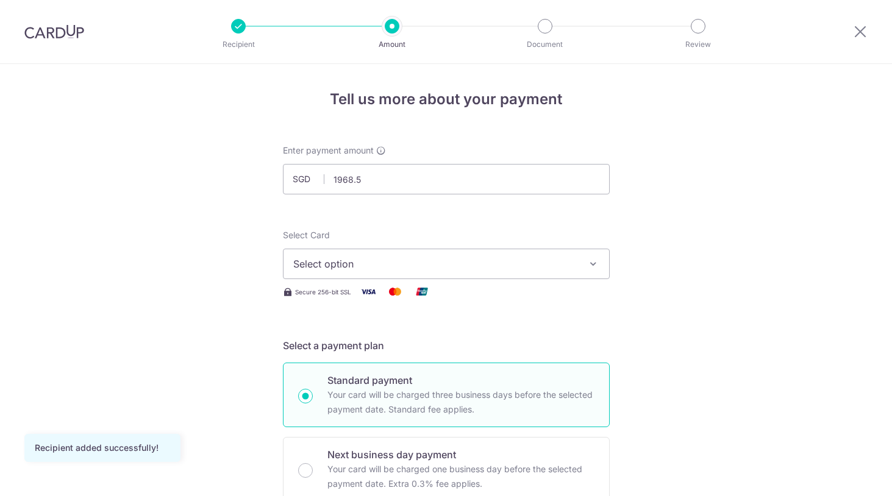
type input "1,968.50"
click at [551, 253] on button "Select option" at bounding box center [446, 264] width 327 height 30
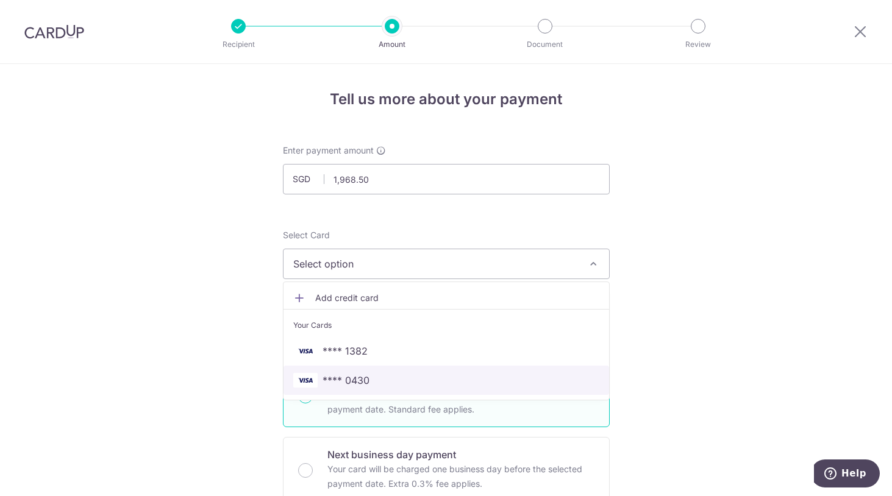
click at [445, 385] on span "**** 0430" at bounding box center [446, 380] width 306 height 15
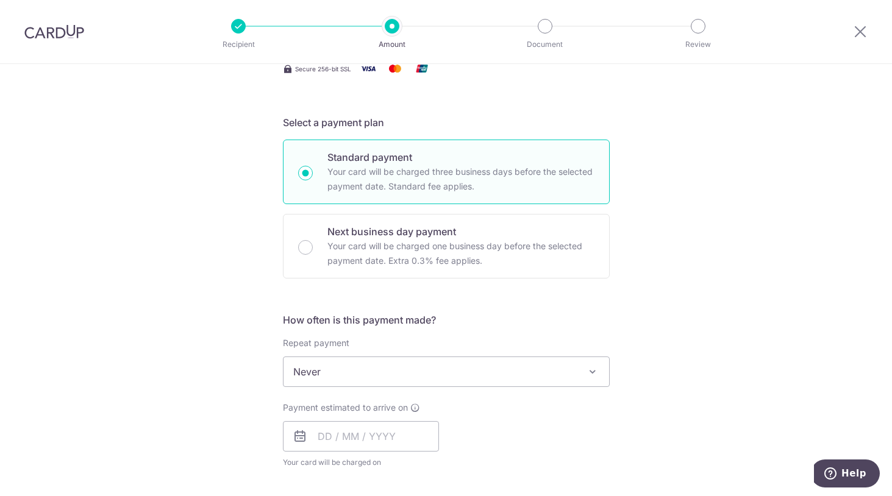
scroll to position [427, 0]
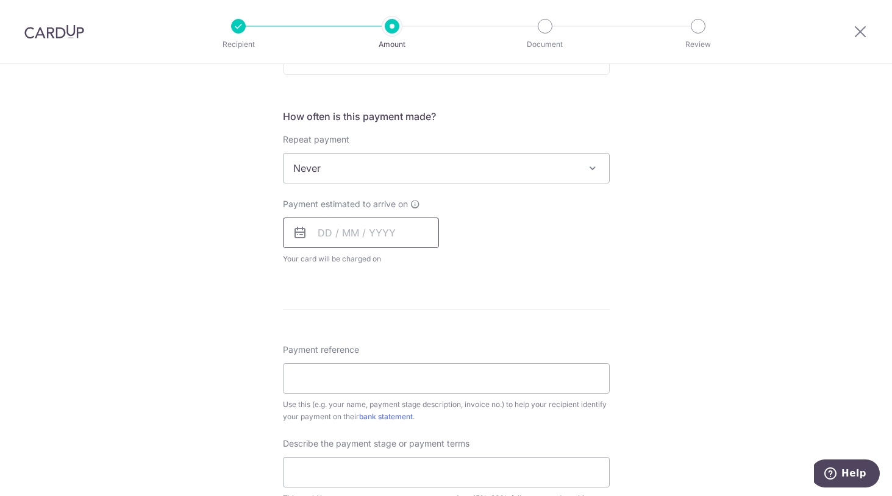
click at [392, 237] on input "text" at bounding box center [361, 233] width 156 height 30
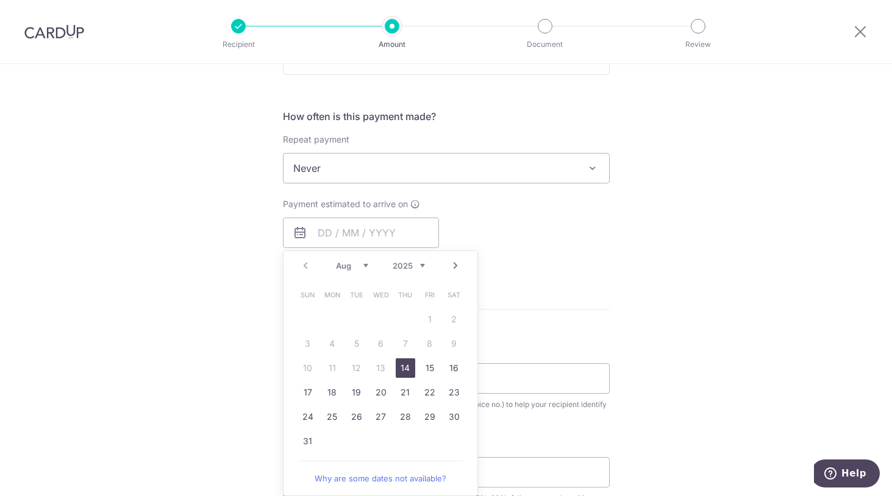
click at [408, 371] on link "14" at bounding box center [406, 368] width 20 height 20
type input "[DATE]"
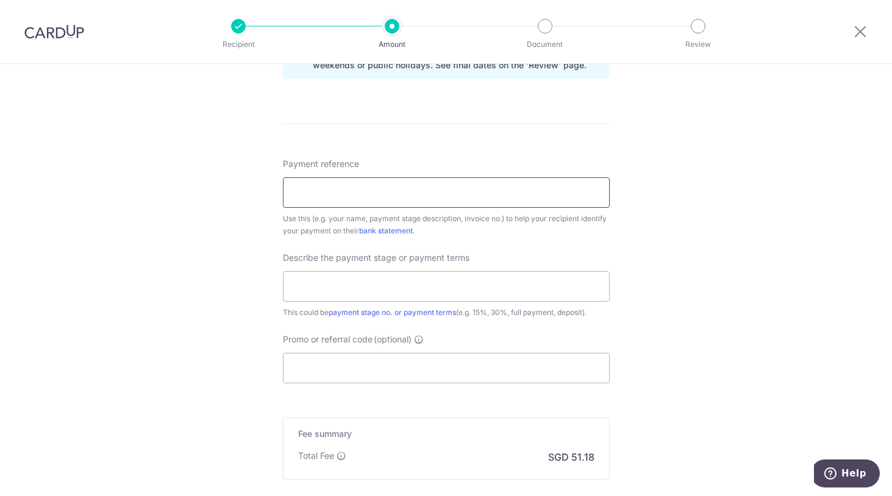
scroll to position [671, 0]
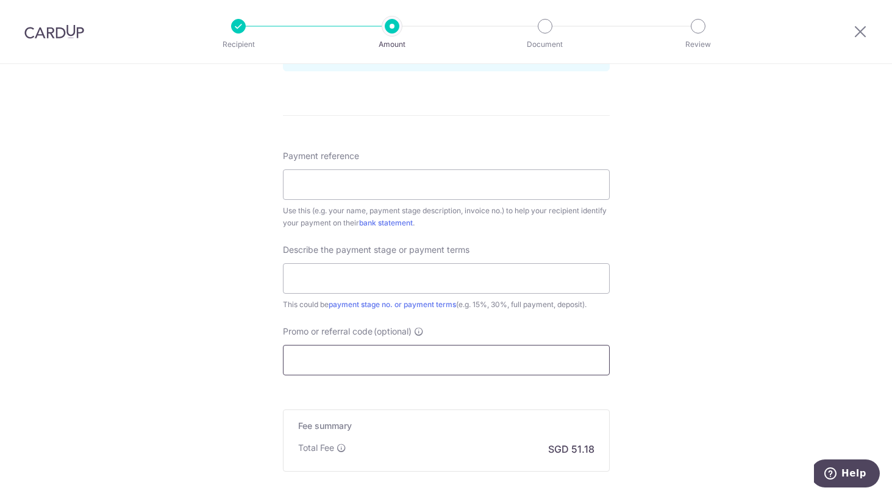
click at [408, 360] on input "Promo or referral code (optional)" at bounding box center [446, 360] width 327 height 30
paste input "OFF225"
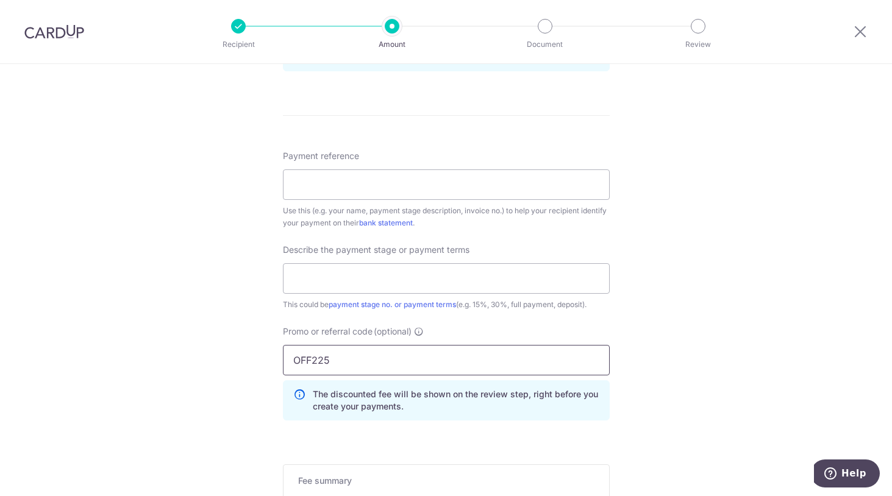
type input "OFF225"
click at [657, 330] on div "Tell us more about your payment Enter payment amount SGD 1,968.50 1968.50 Recip…" at bounding box center [446, 37] width 892 height 1289
click at [361, 180] on input "Payment reference" at bounding box center [446, 184] width 327 height 30
drag, startPoint x: 408, startPoint y: 185, endPoint x: 59, endPoint y: 137, distance: 352.1
click at [59, 137] on div "Tell us more about your payment Enter payment amount SGD 1,968.50 1968.50 Recip…" at bounding box center [446, 37] width 892 height 1289
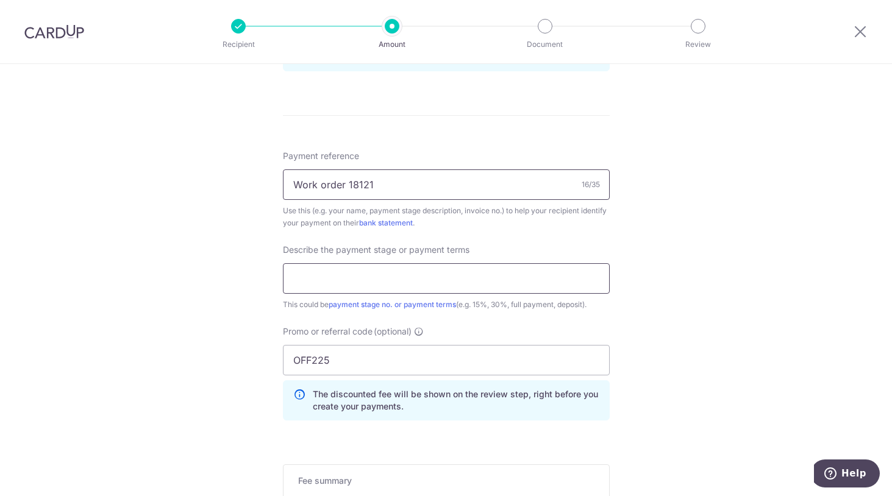
type input "Work order 18121"
click at [336, 280] on input "text" at bounding box center [446, 278] width 327 height 30
type input "D"
type input "50% Deposit"
click at [619, 307] on div "Tell us more about your payment Enter payment amount SGD 1,968.50 1968.50 Recip…" at bounding box center [446, 37] width 892 height 1289
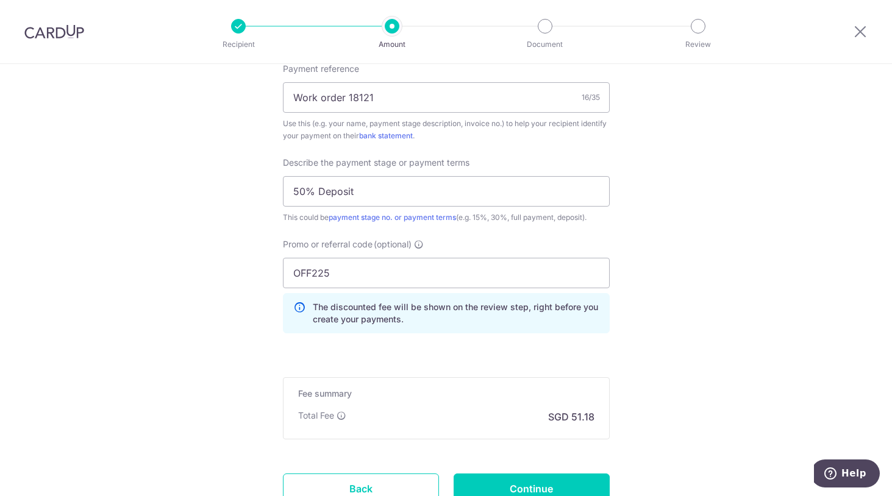
scroll to position [857, 0]
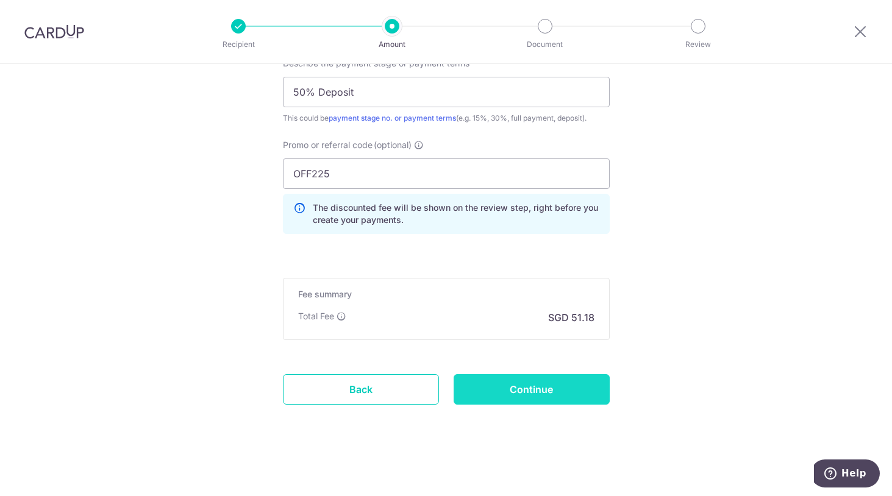
click at [564, 393] on input "Continue" at bounding box center [532, 389] width 156 height 30
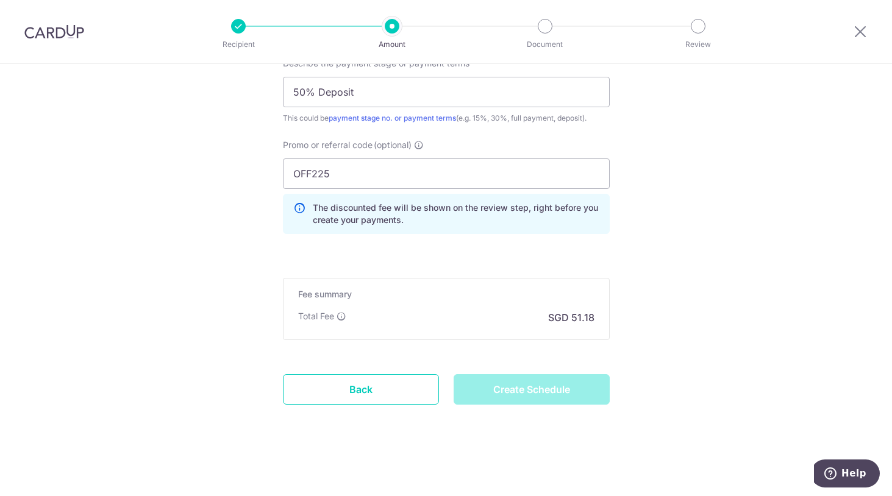
type input "Create Schedule"
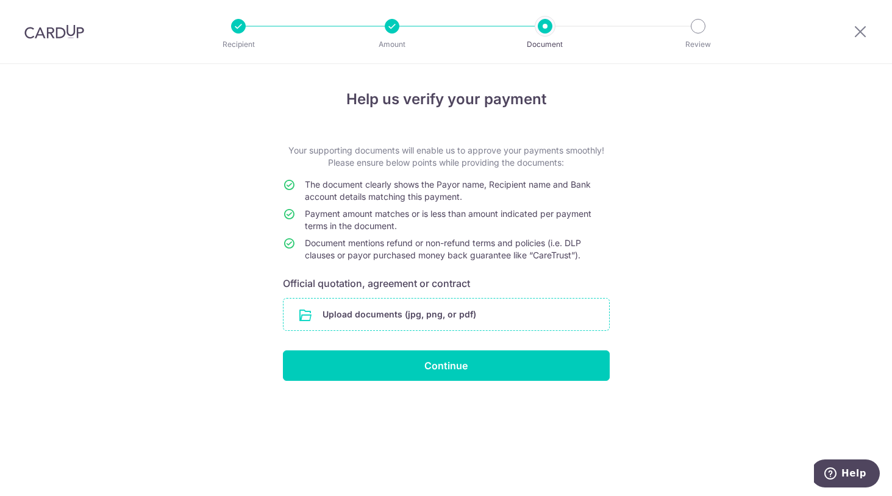
click at [430, 315] on input "file" at bounding box center [446, 315] width 326 height 32
click at [421, 307] on input "file" at bounding box center [446, 315] width 326 height 32
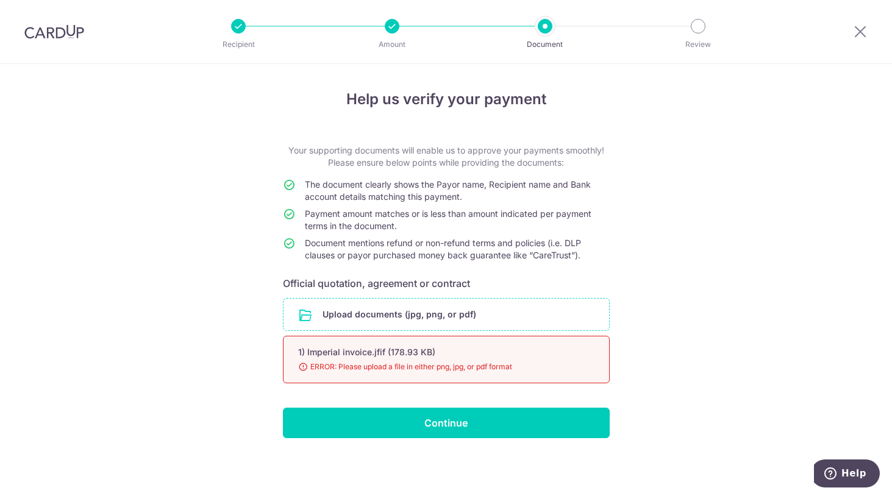
click at [450, 321] on input "file" at bounding box center [446, 315] width 326 height 32
click at [491, 319] on input "file" at bounding box center [446, 315] width 326 height 32
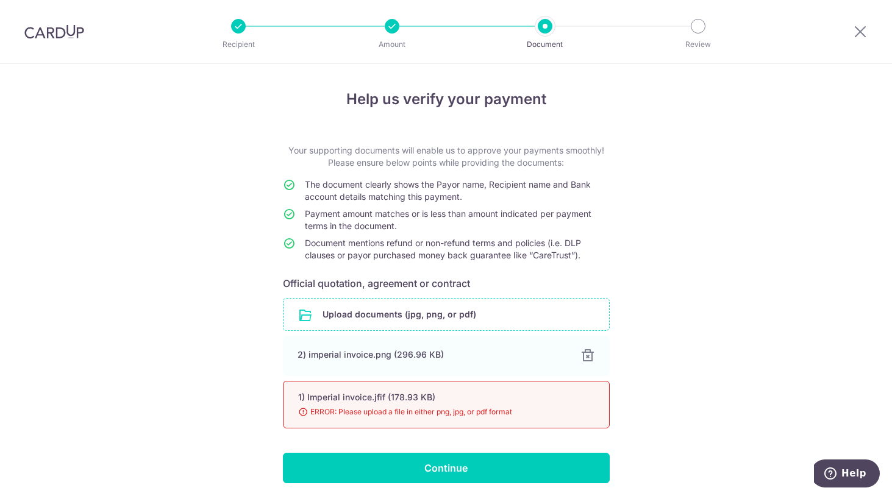
click at [552, 413] on span "ERROR: Please upload a file in either png, jpg, or pdf format" at bounding box center [431, 412] width 267 height 12
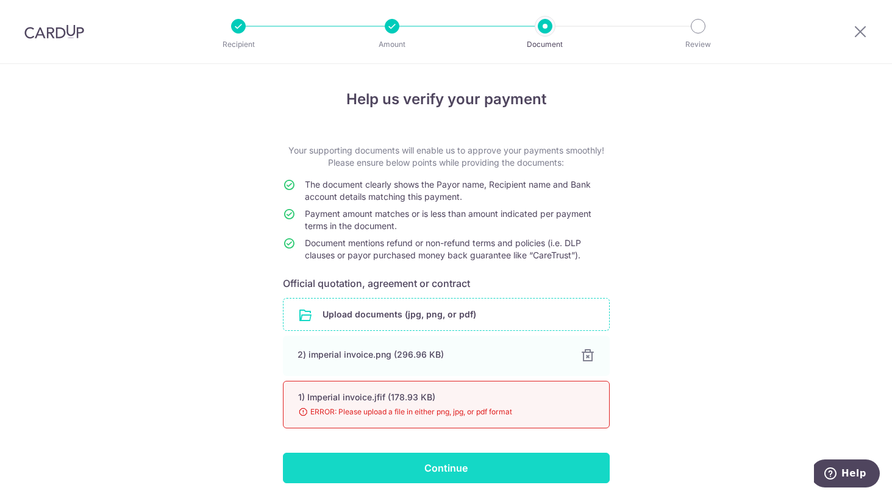
click at [456, 471] on input "Continue" at bounding box center [446, 468] width 327 height 30
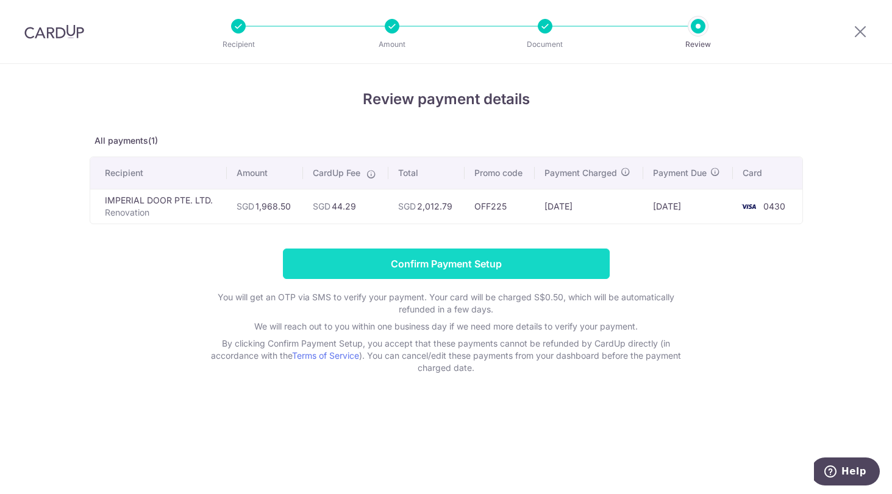
click at [573, 276] on input "Confirm Payment Setup" at bounding box center [446, 264] width 327 height 30
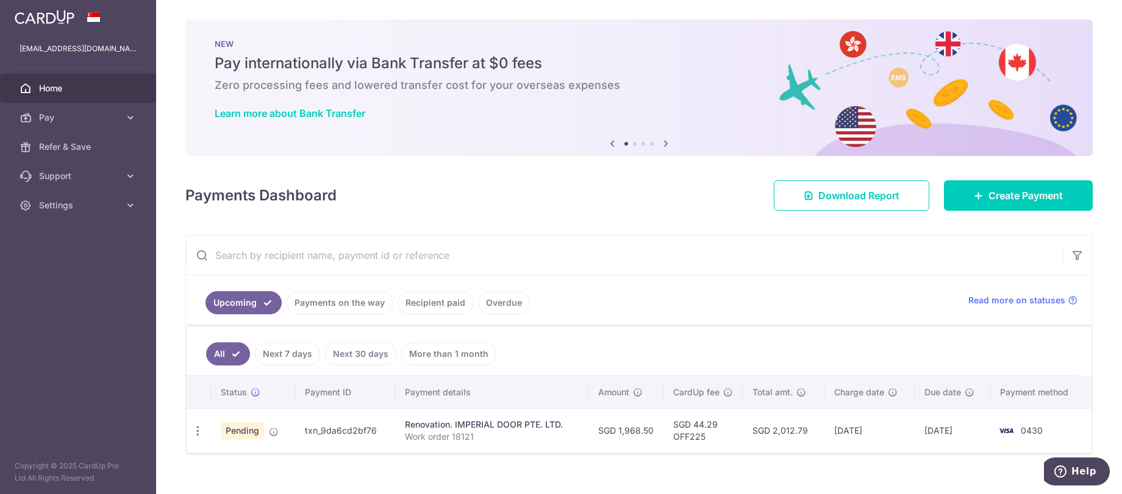
scroll to position [18, 0]
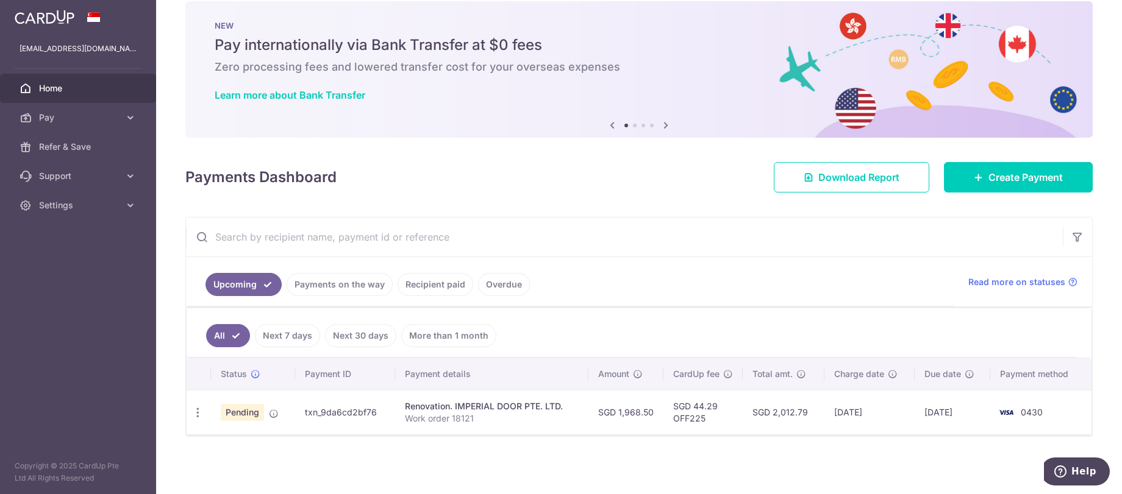
click at [87, 322] on aside "pearlyn.08@gmail.com Home Pay Payments Recipients Cards Refer & Save Support FA…" at bounding box center [78, 247] width 156 height 494
click at [141, 115] on link "Pay" at bounding box center [78, 117] width 156 height 29
click at [66, 170] on span "Recipients" at bounding box center [79, 176] width 80 height 12
